Goal: Transaction & Acquisition: Purchase product/service

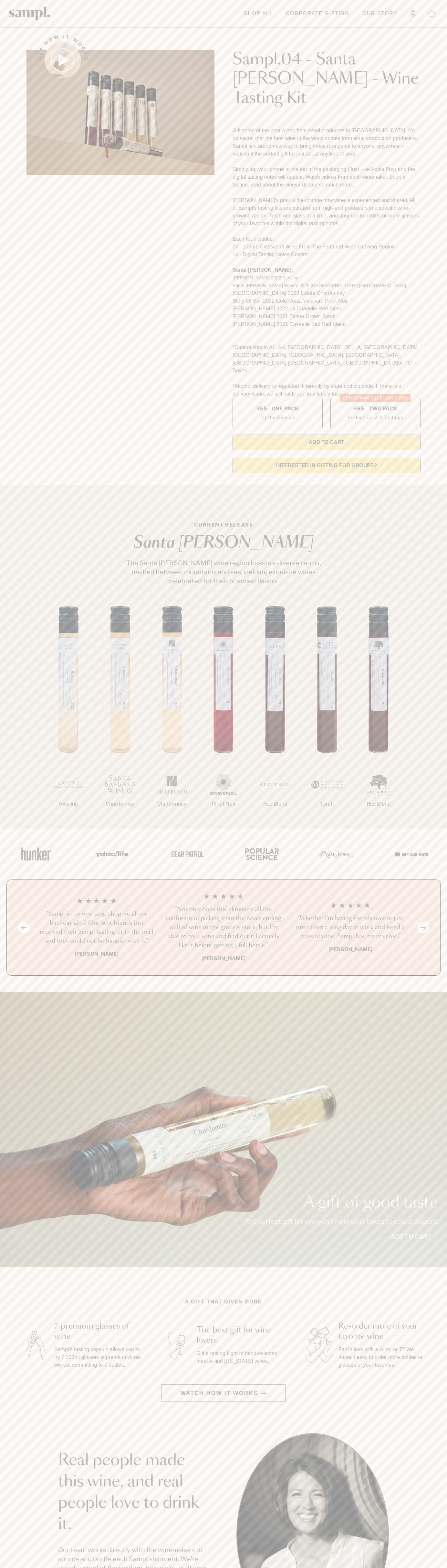
click at [48, 27] on header "Toggle navigation menu Shop All Corporate Gifting Our Story Account Story Shop …" at bounding box center [224, 13] width 447 height 27
click at [444, 198] on section "See how it works Sampl.04 - Santa [PERSON_NAME] - Wine Tasting Kit Gift some of…" at bounding box center [224, 252] width 447 height 453
click at [232, 1567] on html "Skip to main content Toggle navigation menu Shop All Corporate Gifting Our Stor…" at bounding box center [224, 1304] width 447 height 2608
click at [31, 1567] on html "Skip to main content Toggle navigation menu Shop All Corporate Gifting Our Stor…" at bounding box center [224, 1304] width 447 height 2608
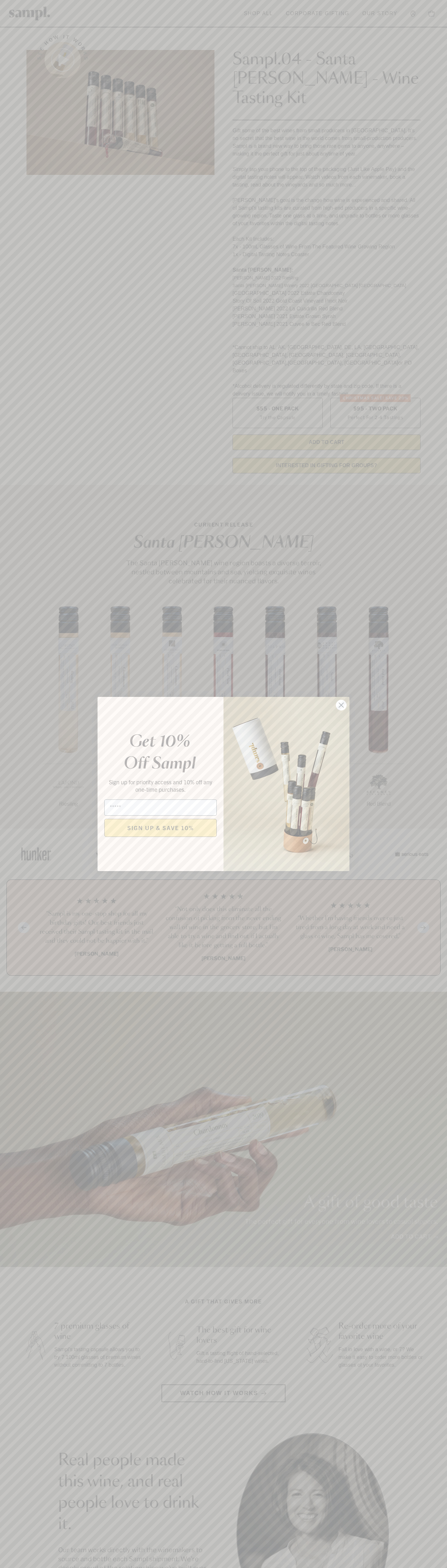
click at [341, 705] on icon "Close dialog" at bounding box center [341, 705] width 4 height 4
